Goal: Obtain resource: Obtain resource

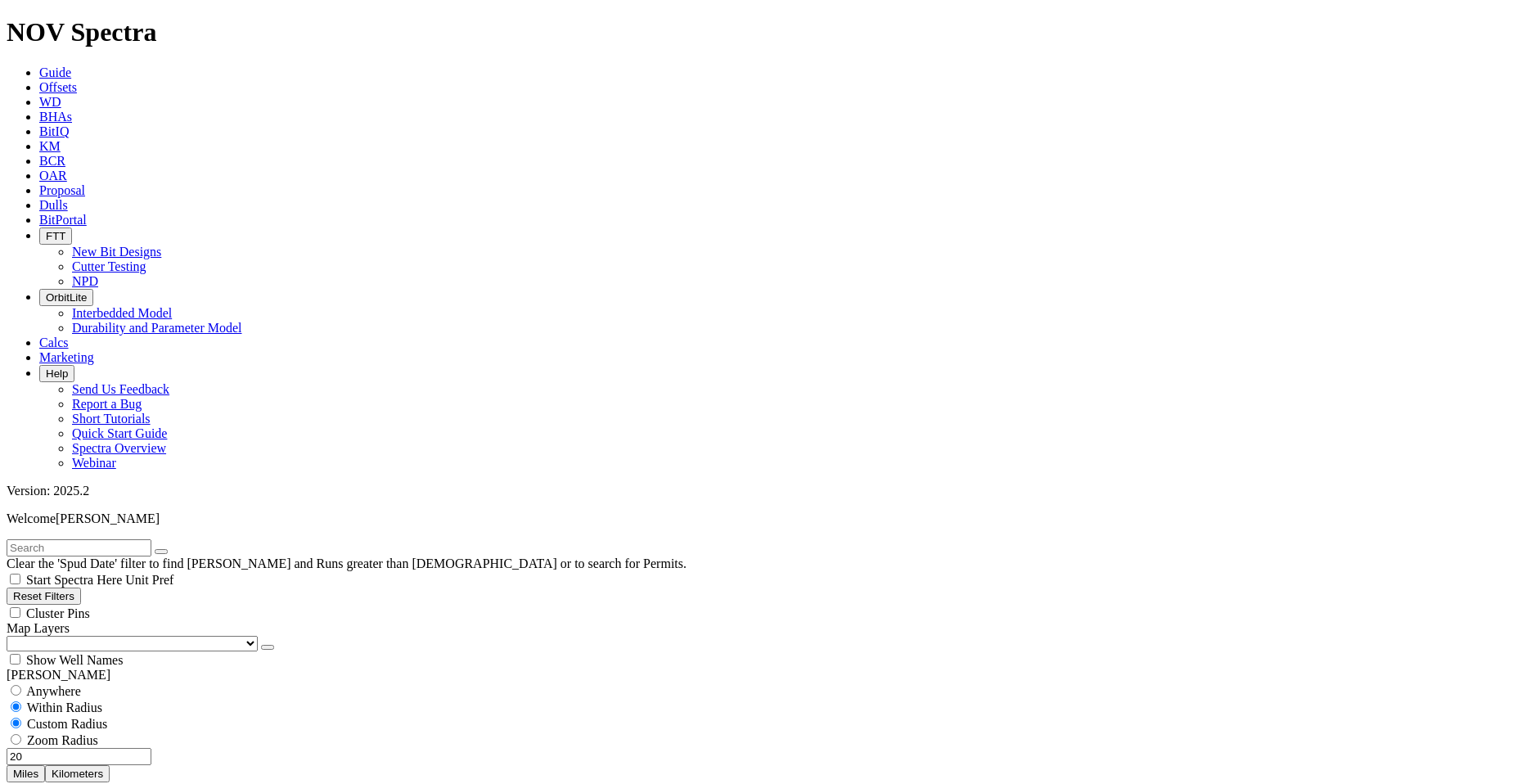
scroll to position [81, 0]
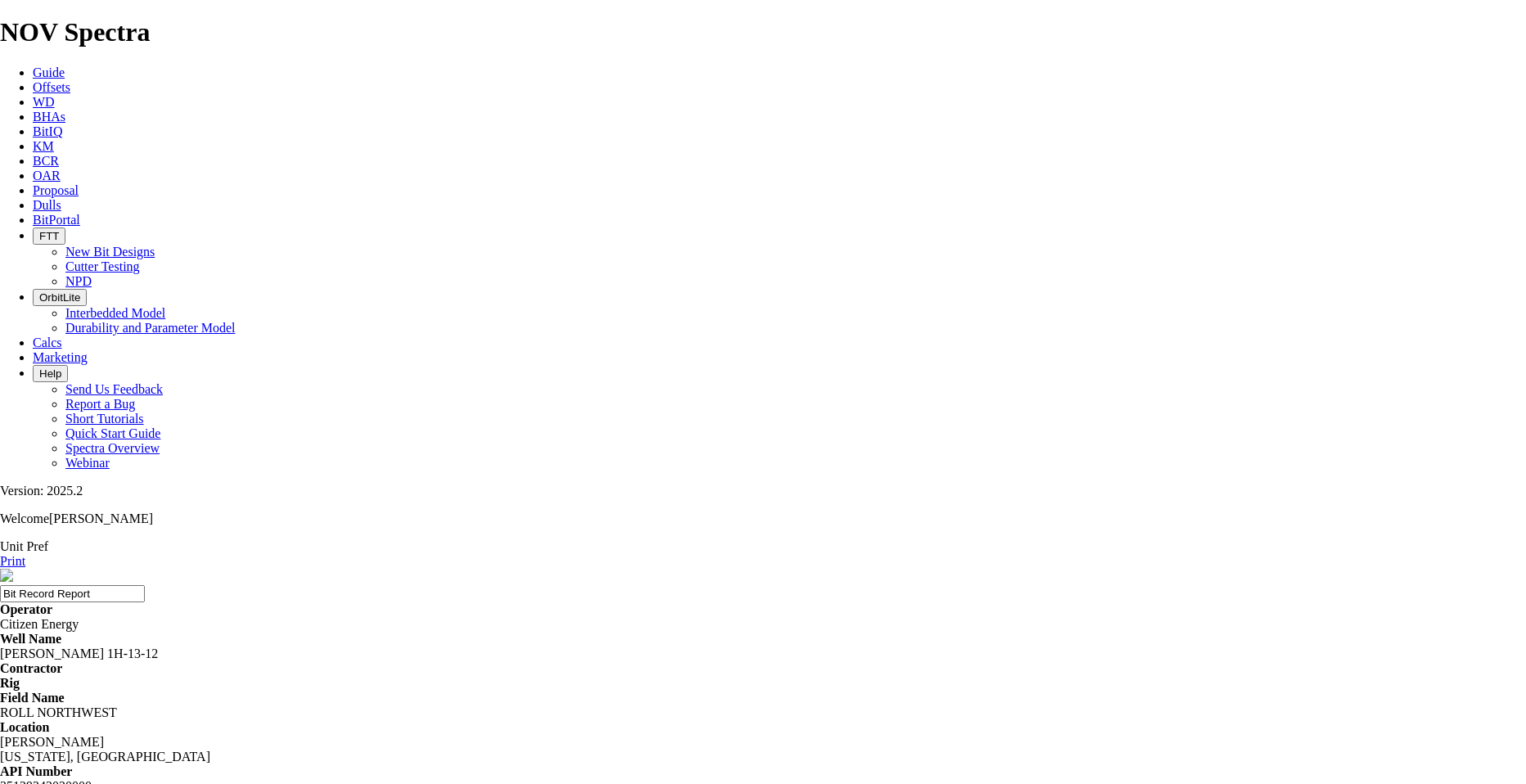
click at [26, 554] on link "Print" at bounding box center [13, 561] width 26 height 14
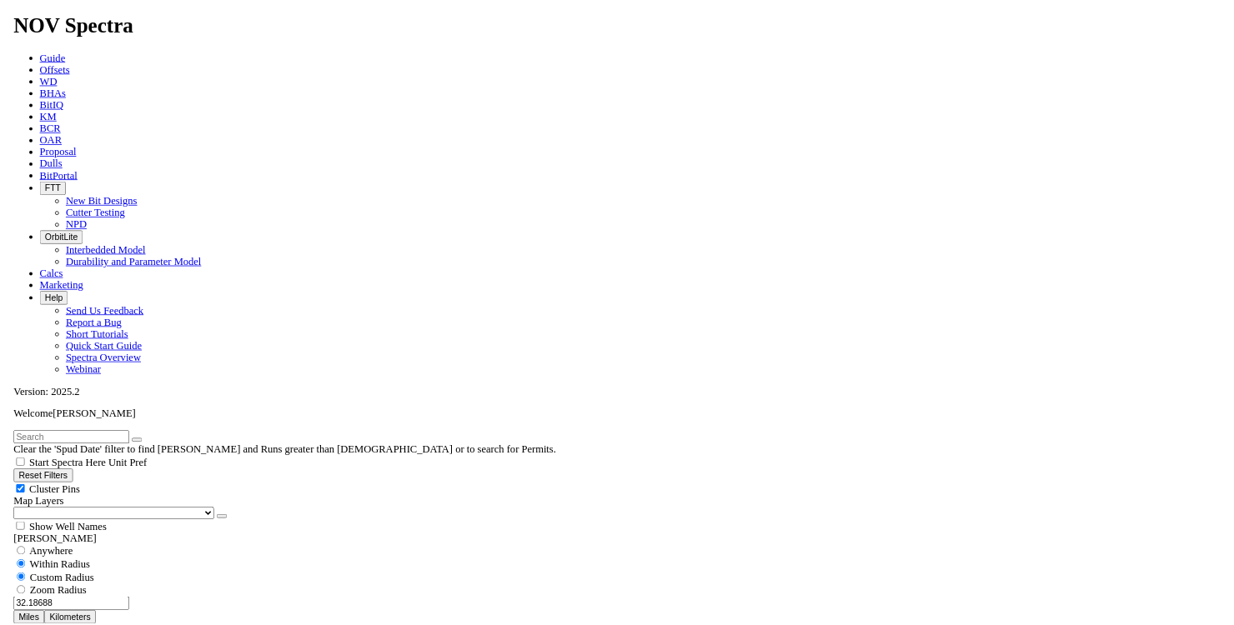
scroll to position [334, 0]
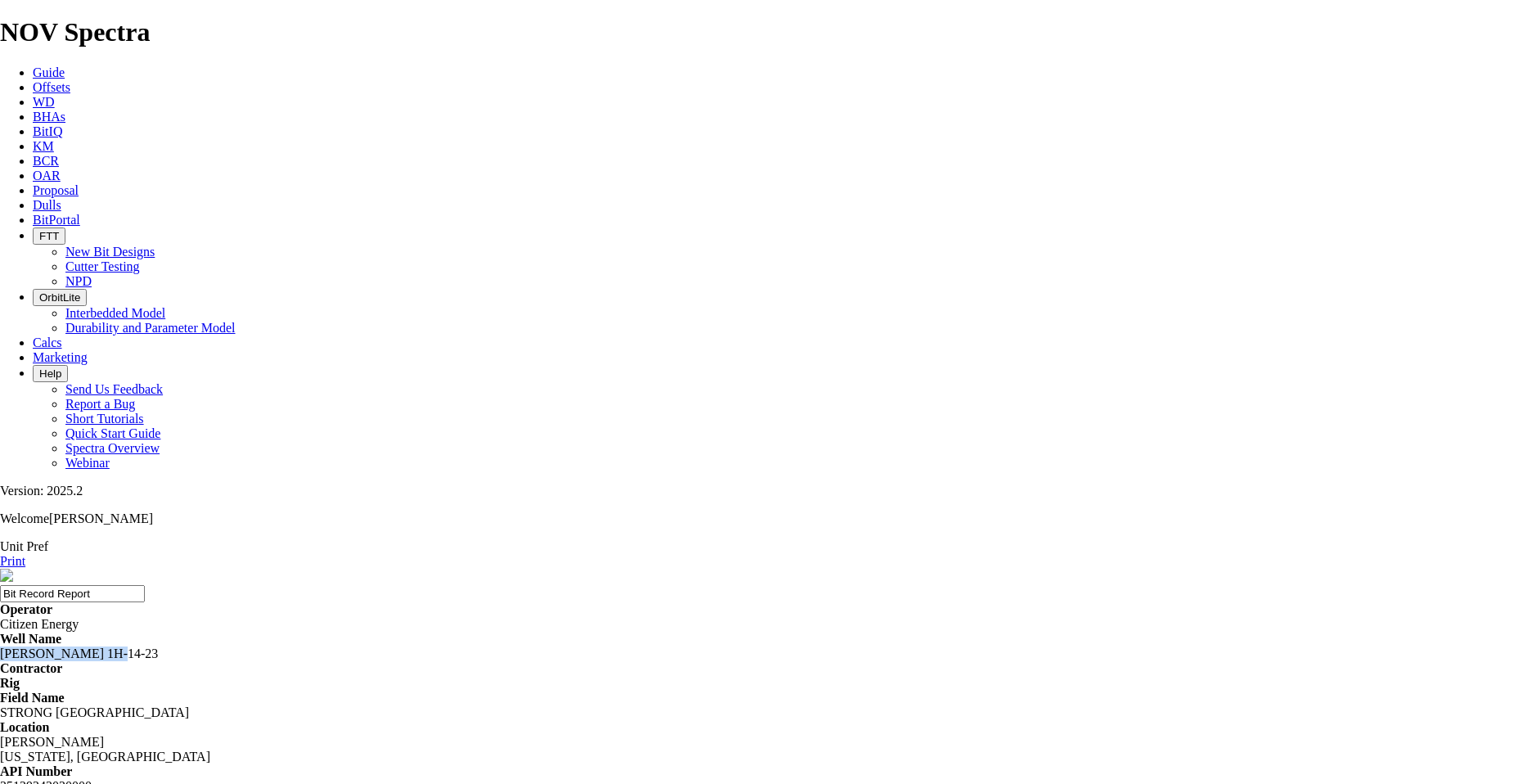
drag, startPoint x: 486, startPoint y: 170, endPoint x: 584, endPoint y: 179, distance: 98.4
click at [584, 647] on div "[PERSON_NAME] 1H-14-23" at bounding box center [763, 653] width 1526 height 15
copy div "[PERSON_NAME] 1H-14-23"
click at [0, 554] on icon at bounding box center [0, 561] width 0 height 14
